Goal: Task Accomplishment & Management: Complete application form

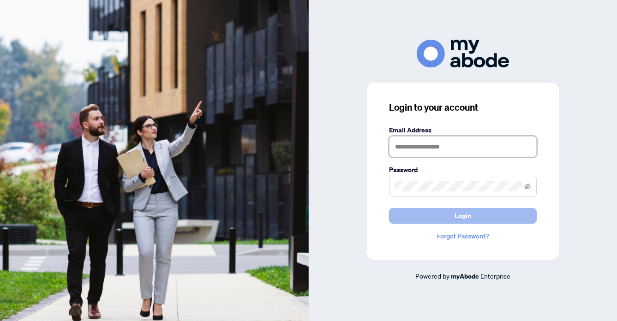
type input "**********"
click at [470, 213] on span "Login" at bounding box center [463, 216] width 17 height 15
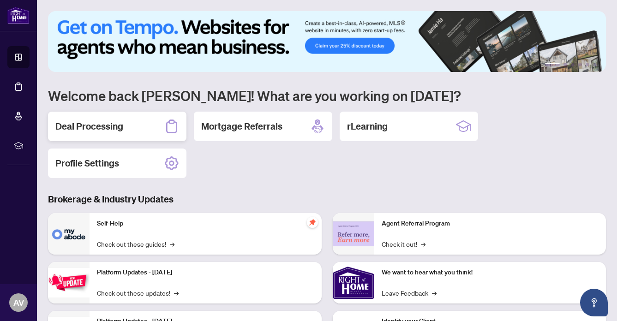
click at [88, 125] on h2 "Deal Processing" at bounding box center [89, 126] width 68 height 13
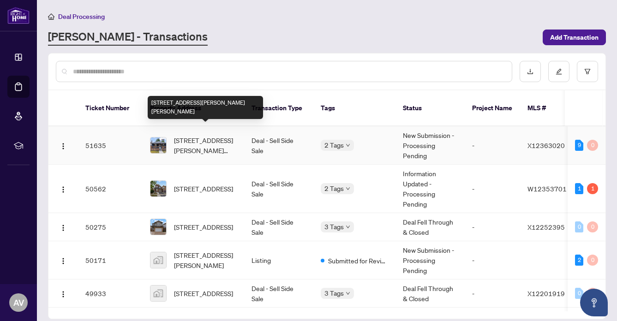
click at [192, 135] on span "[STREET_ADDRESS][PERSON_NAME][PERSON_NAME]" at bounding box center [205, 145] width 63 height 20
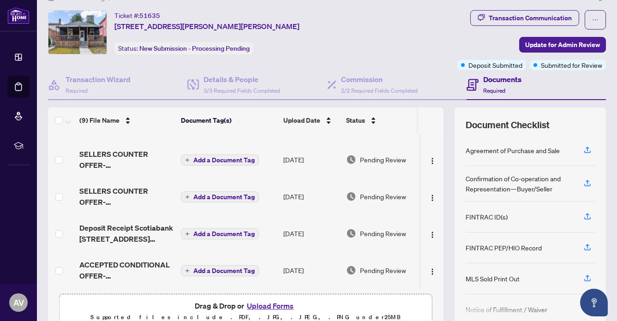
scroll to position [65, 0]
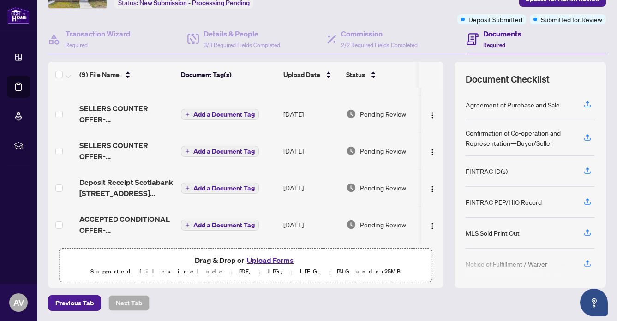
click at [260, 259] on button "Upload Forms" at bounding box center [270, 260] width 52 height 12
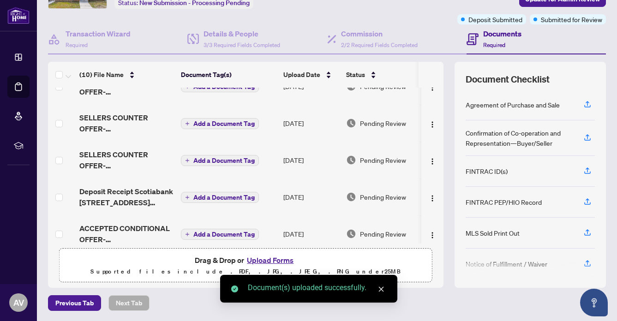
scroll to position [217, 0]
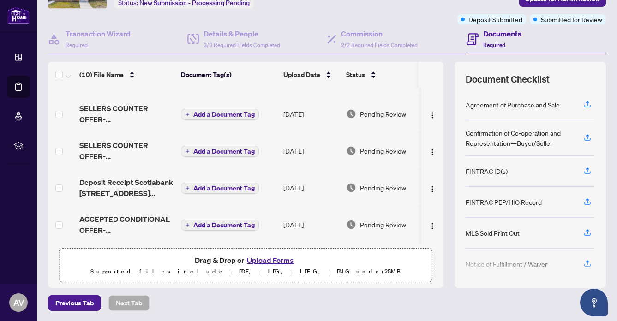
click at [263, 256] on button "Upload Forms" at bounding box center [270, 260] width 52 height 12
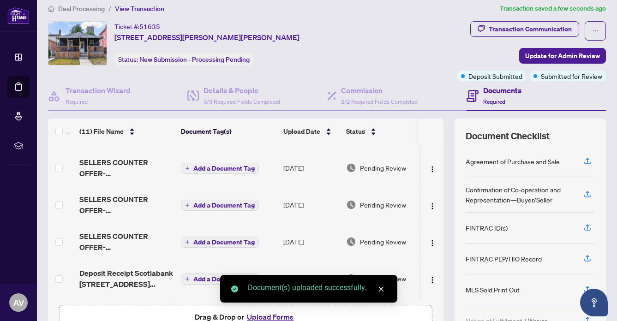
scroll to position [0, 0]
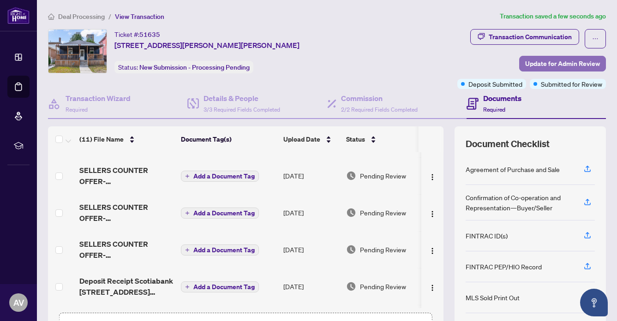
click at [562, 60] on span "Update for Admin Review" at bounding box center [562, 63] width 75 height 15
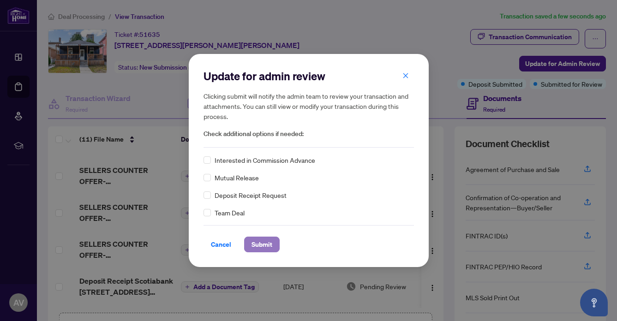
click at [260, 246] on span "Submit" at bounding box center [262, 244] width 21 height 15
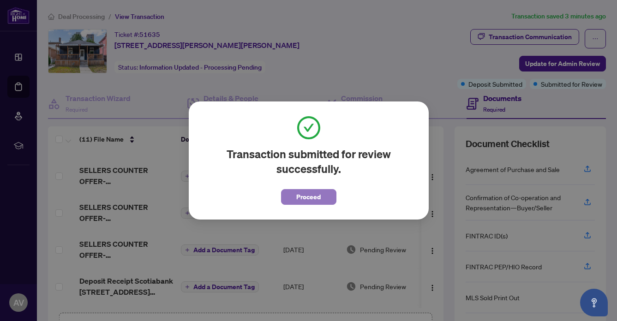
click at [313, 190] on span "Proceed" at bounding box center [308, 197] width 24 height 15
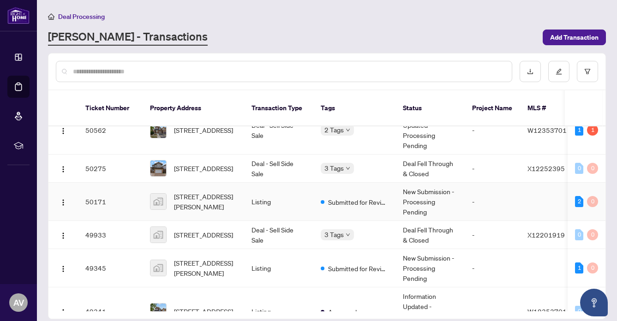
scroll to position [78, 0]
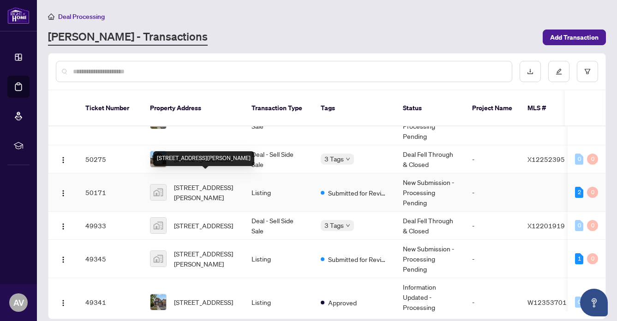
click at [201, 182] on span "[STREET_ADDRESS][PERSON_NAME]" at bounding box center [205, 192] width 63 height 20
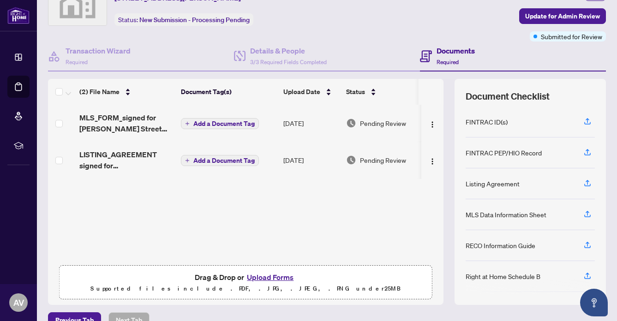
scroll to position [65, 0]
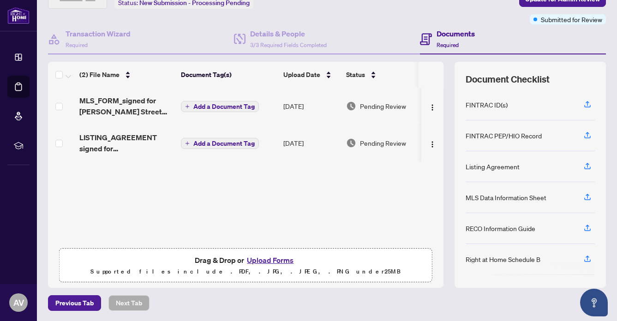
click at [270, 259] on button "Upload Forms" at bounding box center [270, 260] width 52 height 12
click at [273, 255] on button "Upload Forms" at bounding box center [270, 260] width 52 height 12
